Goal: Task Accomplishment & Management: Complete application form

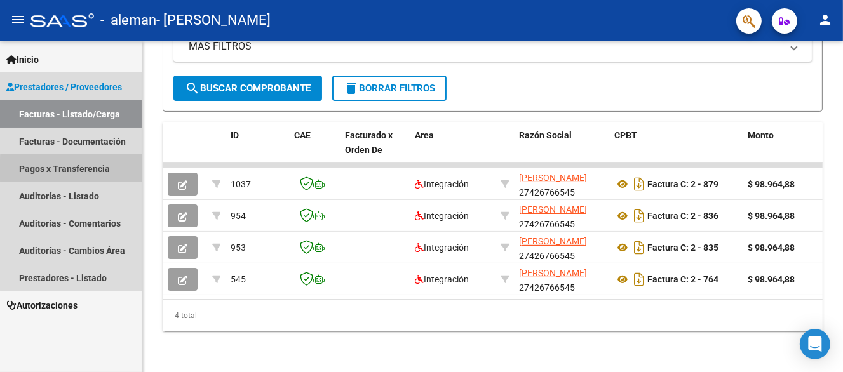
click at [86, 170] on link "Pagos x Transferencia" at bounding box center [71, 168] width 142 height 27
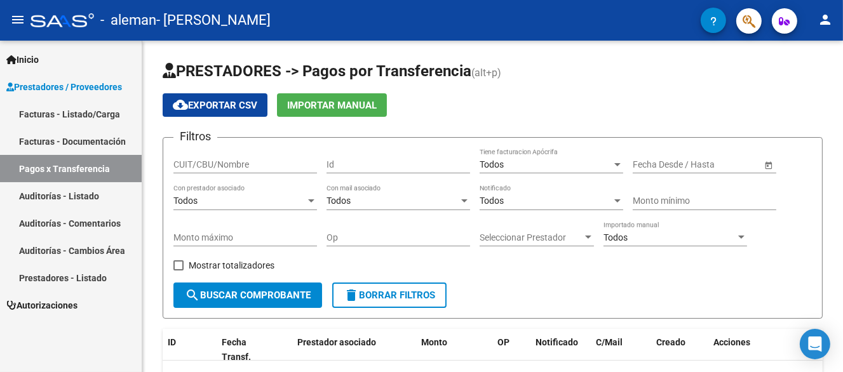
scroll to position [64, 0]
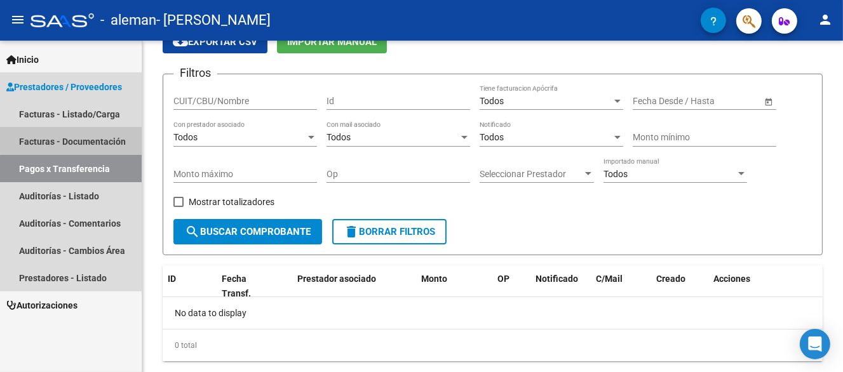
click at [72, 138] on link "Facturas - Documentación" at bounding box center [71, 141] width 142 height 27
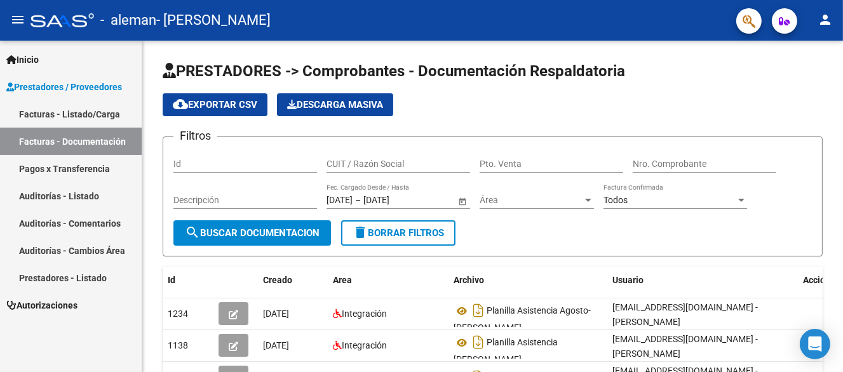
click at [78, 112] on link "Facturas - Listado/Carga" at bounding box center [71, 113] width 142 height 27
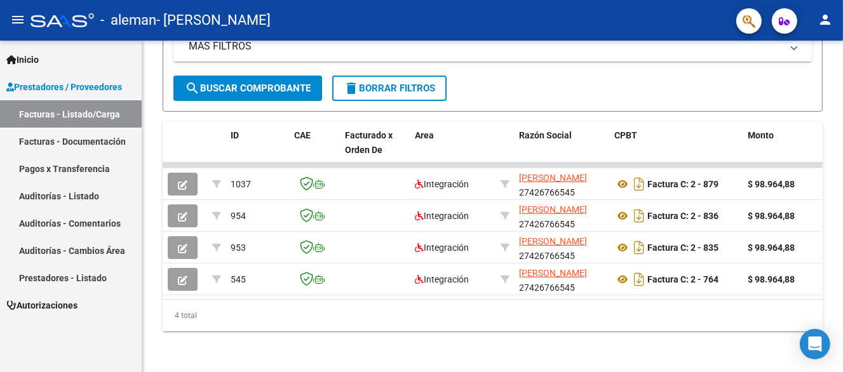
click at [92, 83] on span "Prestadores / Proveedores" at bounding box center [64, 87] width 116 height 14
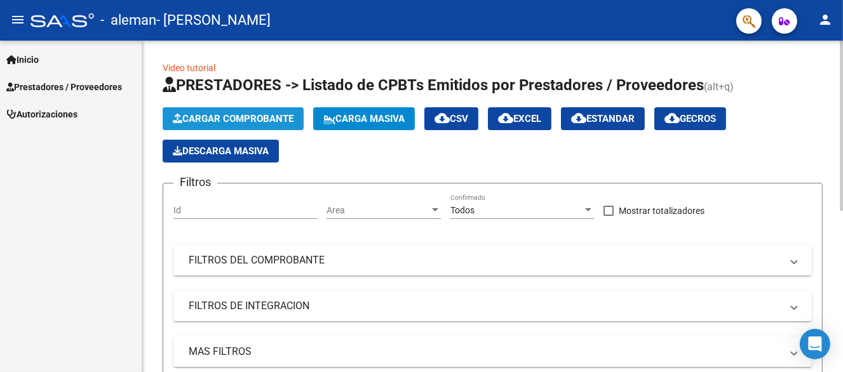
click at [226, 121] on span "Cargar Comprobante" at bounding box center [233, 118] width 121 height 11
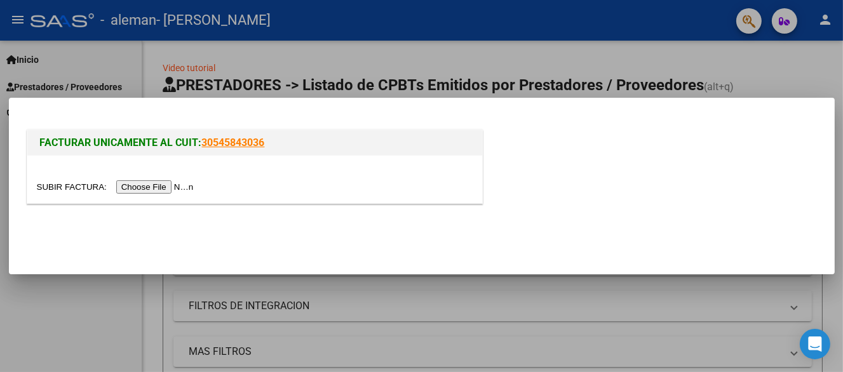
click at [177, 187] on input "file" at bounding box center [117, 186] width 161 height 13
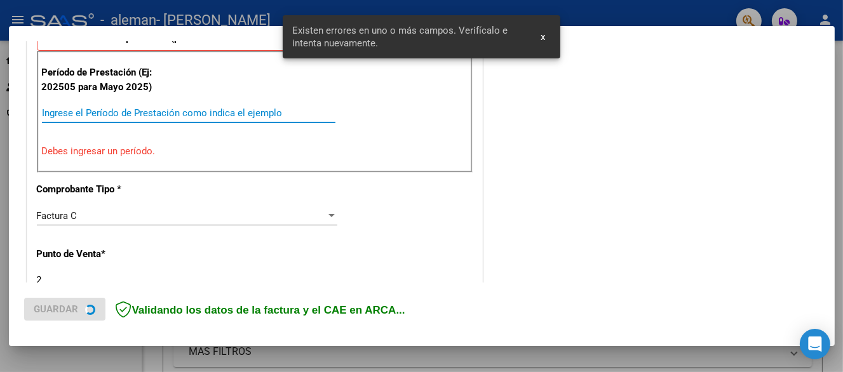
click at [113, 109] on input "Ingrese el Período de Prestación como indica el ejemplo" at bounding box center [189, 112] width 294 height 11
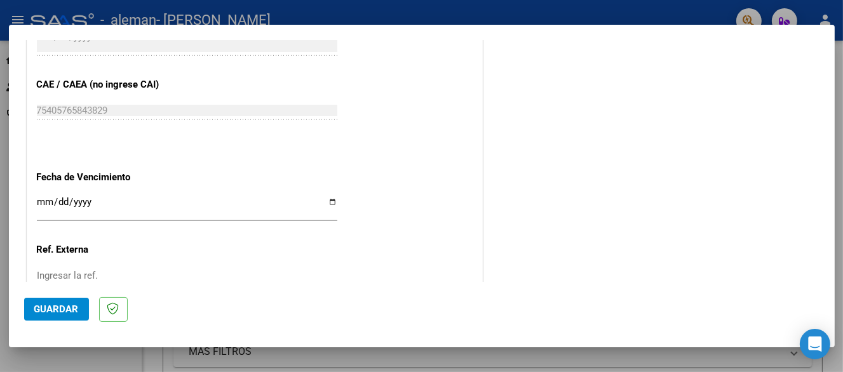
scroll to position [827, 0]
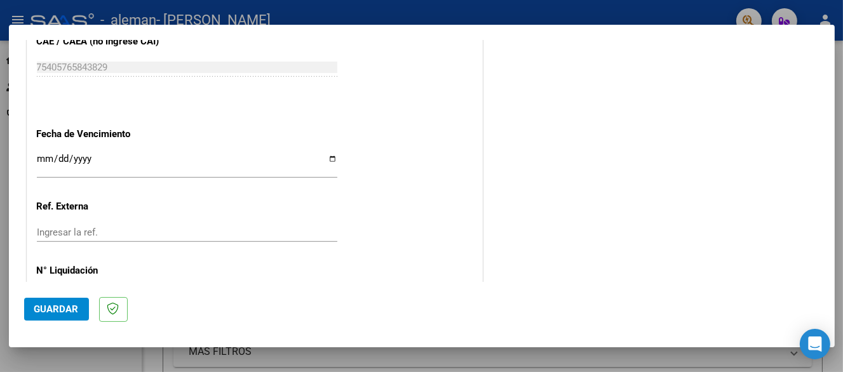
type input "202509"
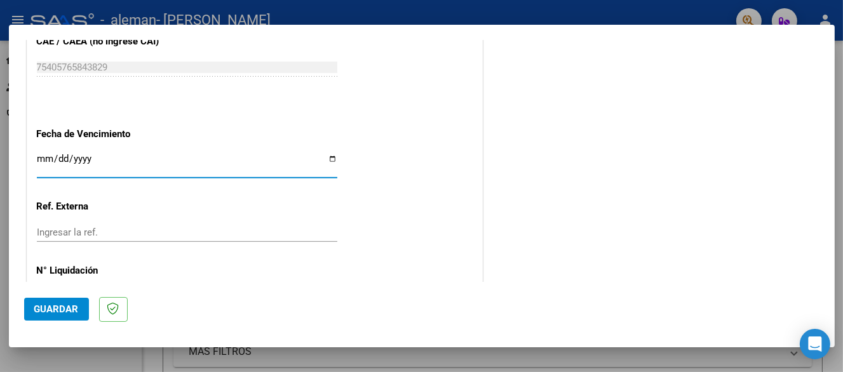
click at [330, 157] on input "Ingresar la fecha" at bounding box center [187, 164] width 301 height 20
type input "[DATE]"
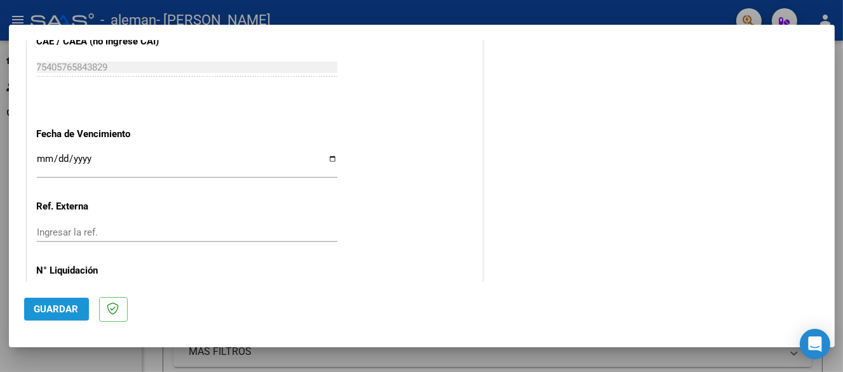
click at [72, 309] on span "Guardar" at bounding box center [56, 309] width 44 height 11
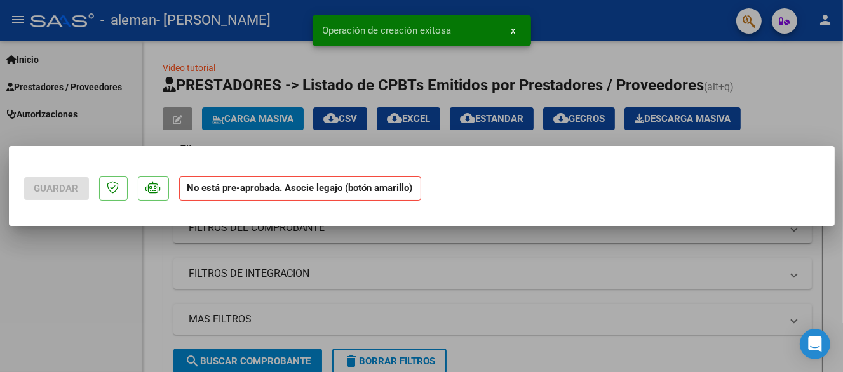
scroll to position [0, 0]
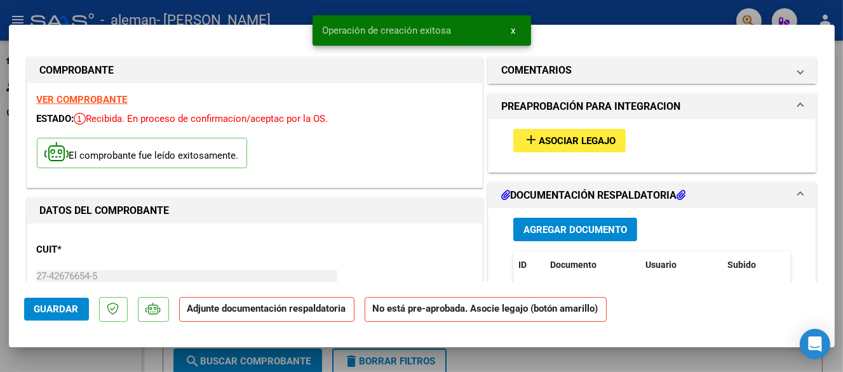
click at [583, 137] on span "Asociar Legajo" at bounding box center [577, 140] width 77 height 11
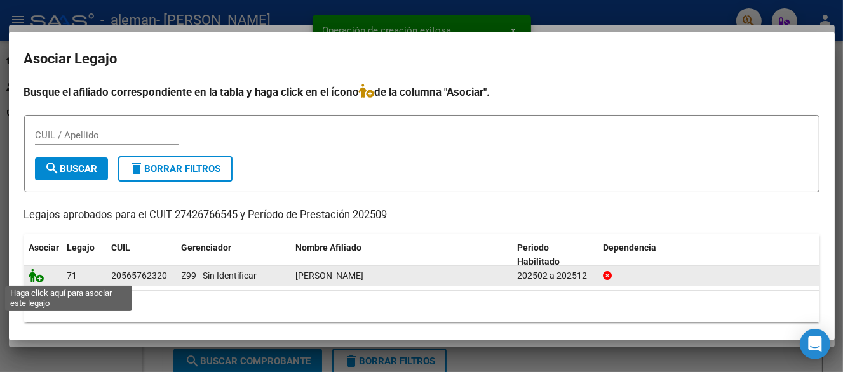
click at [36, 271] on icon at bounding box center [36, 276] width 15 height 14
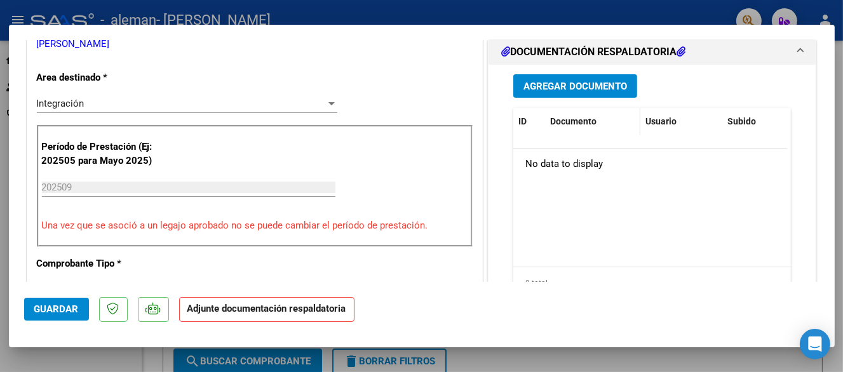
scroll to position [318, 0]
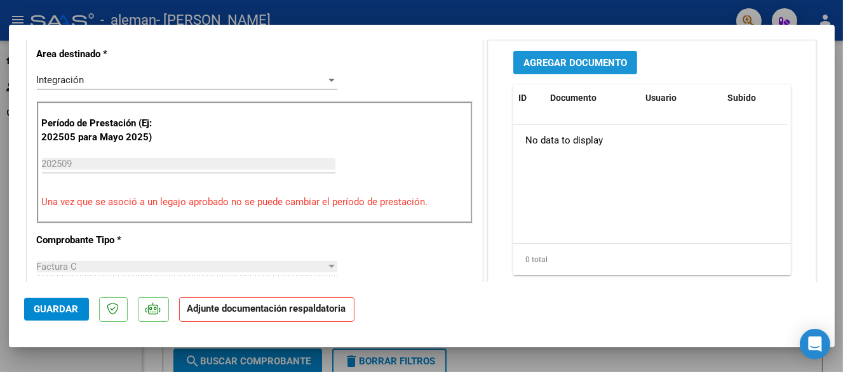
click at [562, 71] on button "Agregar Documento" at bounding box center [575, 63] width 124 height 24
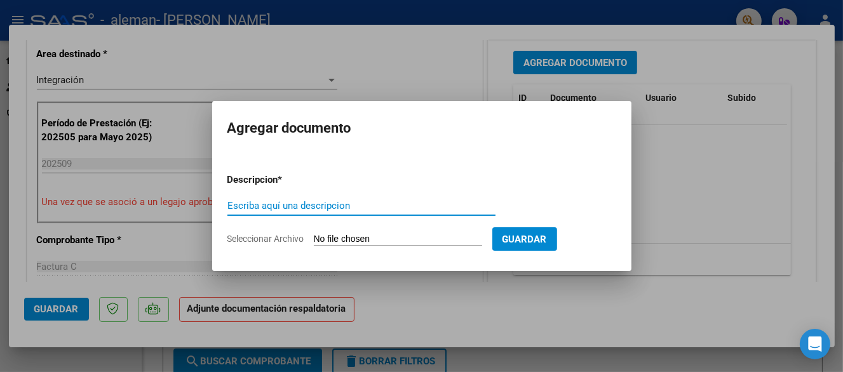
click at [330, 203] on input "Escriba aquí una descripcion" at bounding box center [361, 205] width 268 height 11
type input "PLANILLA ASISTENCIA"
click at [407, 240] on input "Seleccionar Archivo" at bounding box center [398, 240] width 168 height 12
type input "C:\fakepath\P.A. [PERSON_NAME] - sept.pdf"
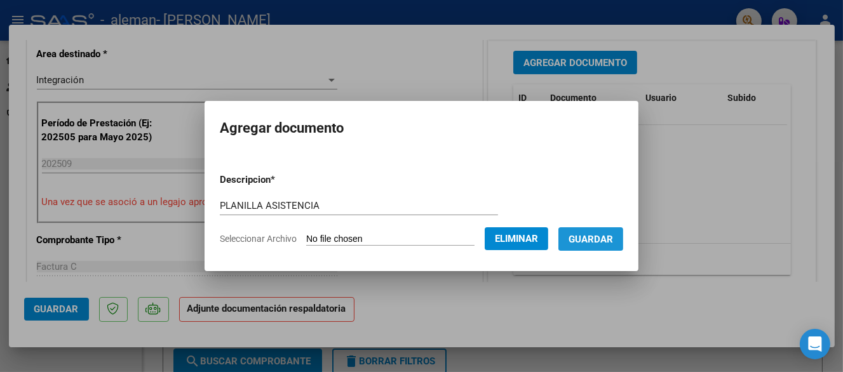
click at [606, 247] on button "Guardar" at bounding box center [591, 239] width 65 height 24
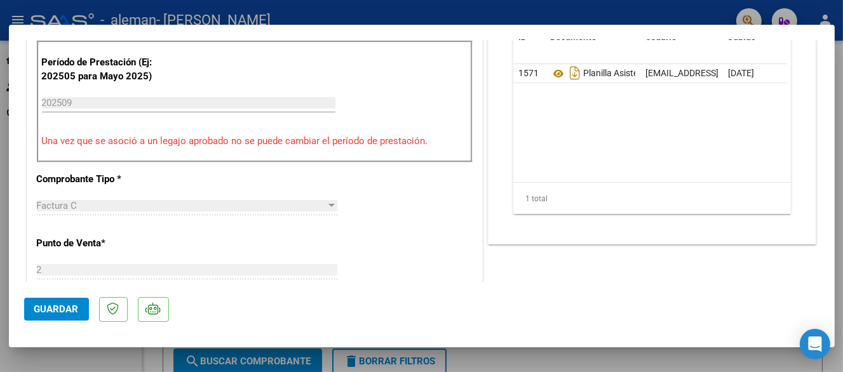
scroll to position [572, 0]
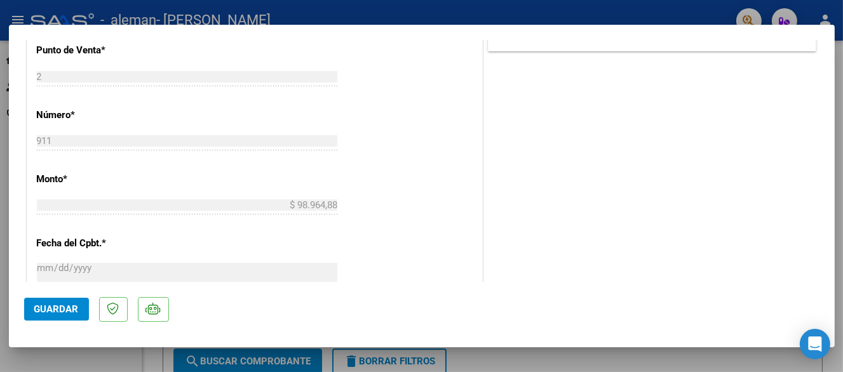
click at [44, 307] on span "Guardar" at bounding box center [56, 309] width 44 height 11
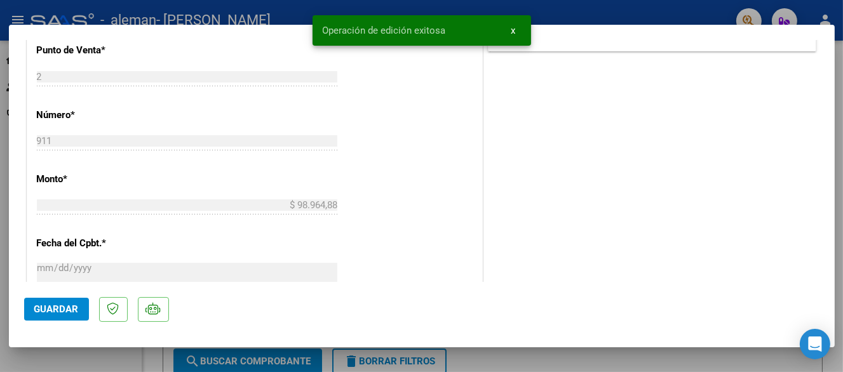
click at [118, 346] on mat-dialog-container "COMPROBANTE VER COMPROBANTE ESTADO: Recibida. En proceso de confirmacion/acepta…" at bounding box center [422, 186] width 826 height 322
click at [126, 360] on div at bounding box center [421, 186] width 843 height 372
type input "$ 0,00"
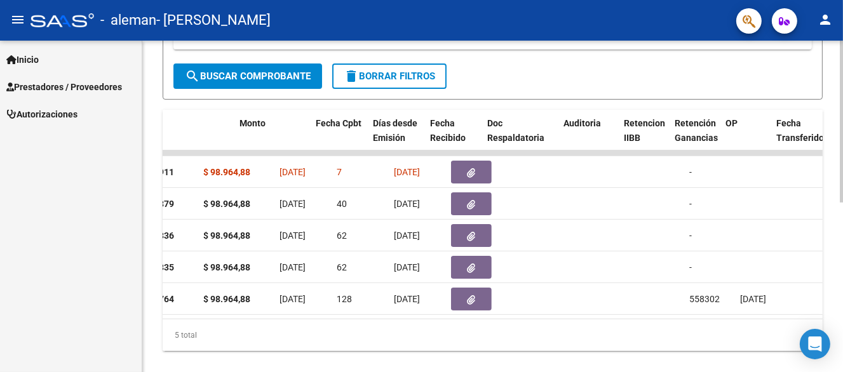
scroll to position [0, 0]
